Goal: Task Accomplishment & Management: Use online tool/utility

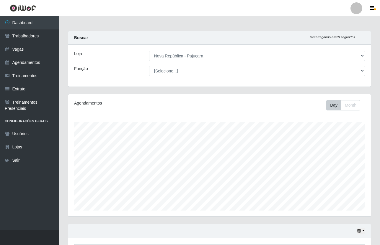
select select "65"
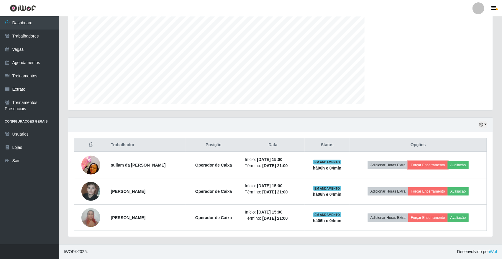
scroll to position [123, 425]
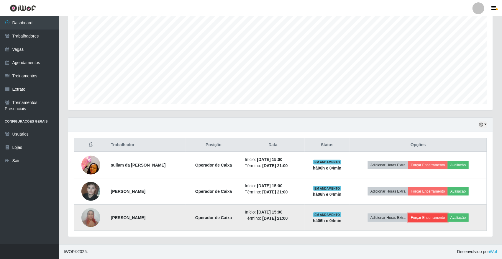
click at [379, 219] on button "Forçar Encerramento" at bounding box center [428, 217] width 40 height 8
click at [379, 209] on td "Adicionar Horas Extra Forçar Encerramento Avaliação" at bounding box center [418, 217] width 137 height 26
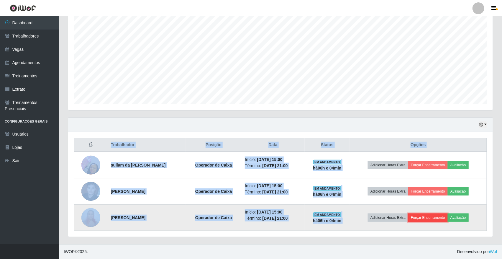
click at [379, 213] on button "Forçar Encerramento" at bounding box center [428, 217] width 40 height 8
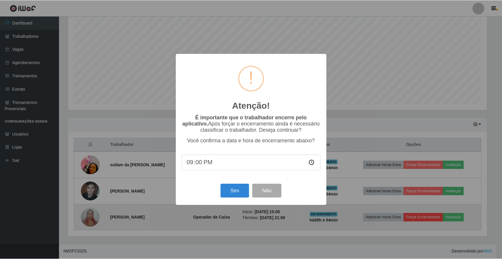
scroll to position [123, 421]
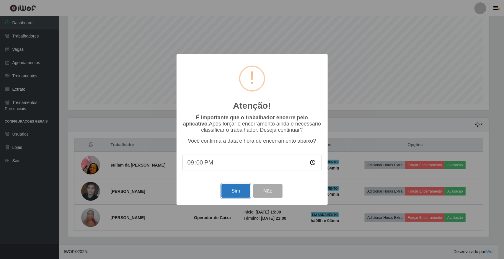
click at [235, 188] on button "Sim" at bounding box center [235, 191] width 29 height 14
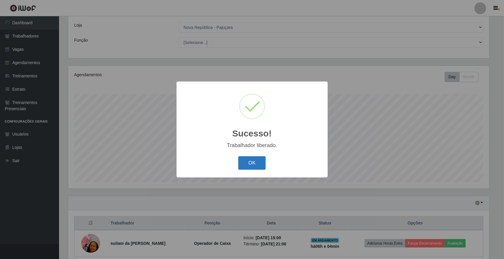
click at [261, 162] on button "OK" at bounding box center [251, 163] width 27 height 14
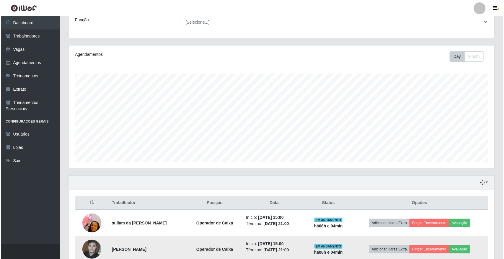
scroll to position [81, 0]
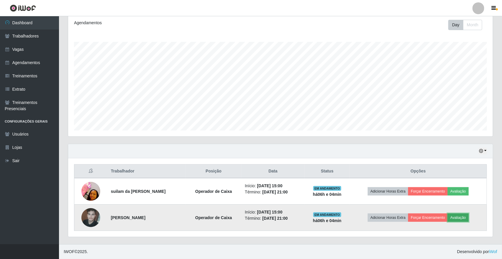
click at [379, 217] on button "Avaliação" at bounding box center [458, 217] width 21 height 8
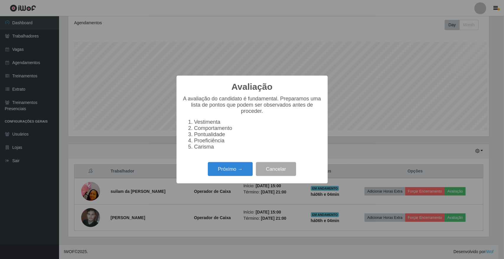
scroll to position [123, 421]
click at [212, 173] on button "Próximo →" at bounding box center [230, 169] width 45 height 14
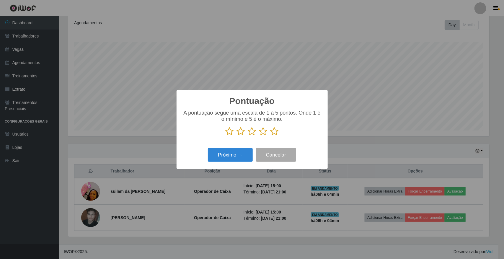
click at [274, 133] on icon at bounding box center [274, 131] width 8 height 9
click at [270, 136] on input "radio" at bounding box center [270, 136] width 0 height 0
click at [228, 158] on button "Próximo →" at bounding box center [230, 155] width 45 height 14
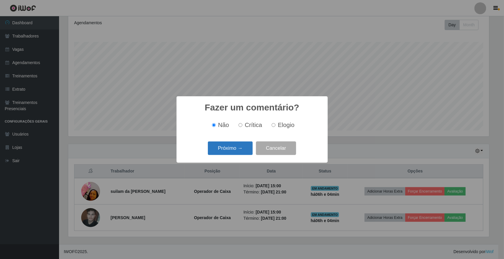
click at [232, 148] on button "Próximo →" at bounding box center [230, 148] width 45 height 14
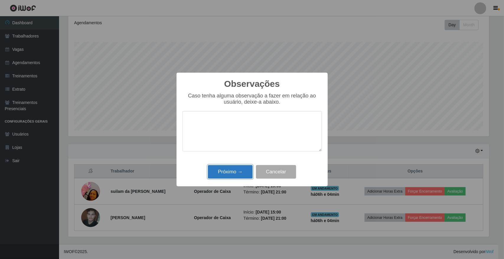
click at [245, 177] on button "Próximo →" at bounding box center [230, 172] width 45 height 14
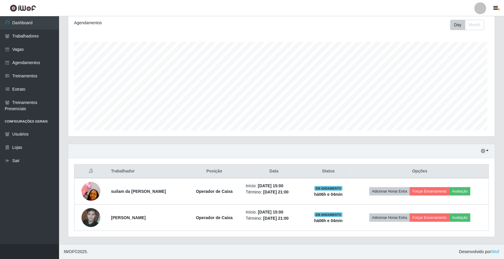
scroll to position [123, 425]
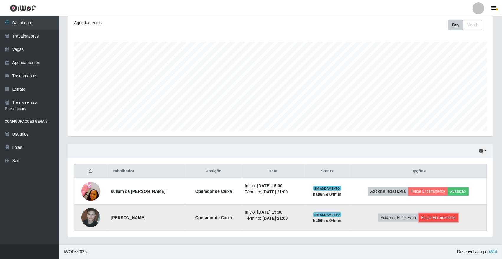
click at [379, 218] on button "Forçar Encerramento" at bounding box center [439, 217] width 40 height 8
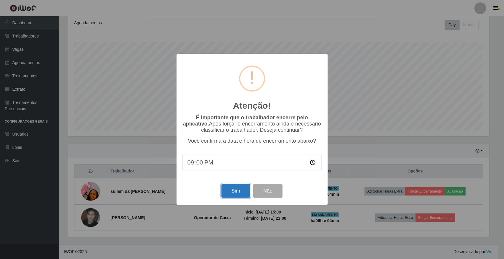
click at [247, 193] on button "Sim" at bounding box center [235, 191] width 29 height 14
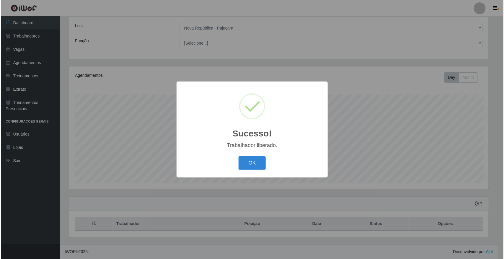
scroll to position [0, 0]
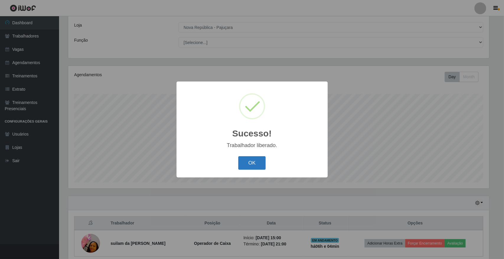
click at [243, 163] on button "OK" at bounding box center [251, 163] width 27 height 14
